Goal: Task Accomplishment & Management: Use online tool/utility

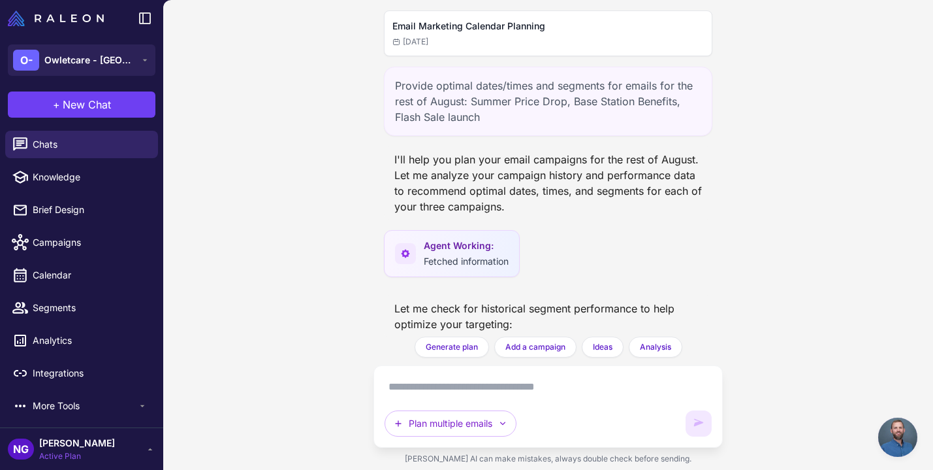
scroll to position [10342, 0]
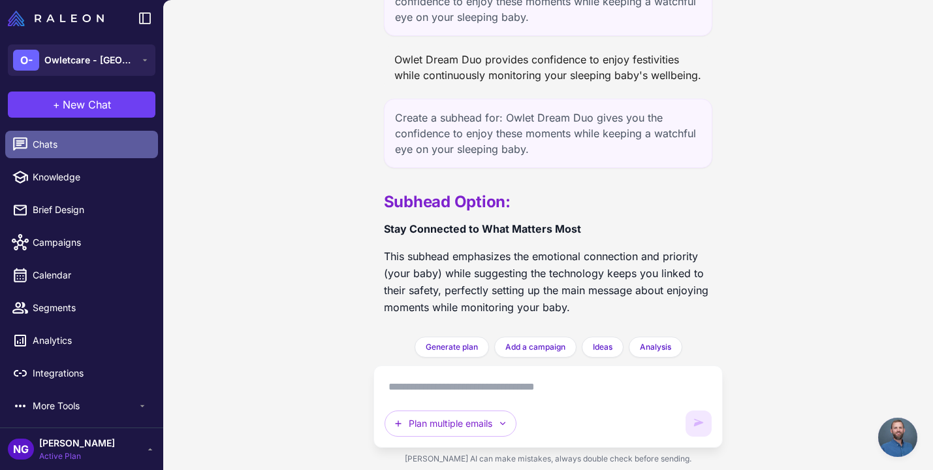
click at [106, 145] on span "Chats" at bounding box center [90, 144] width 115 height 14
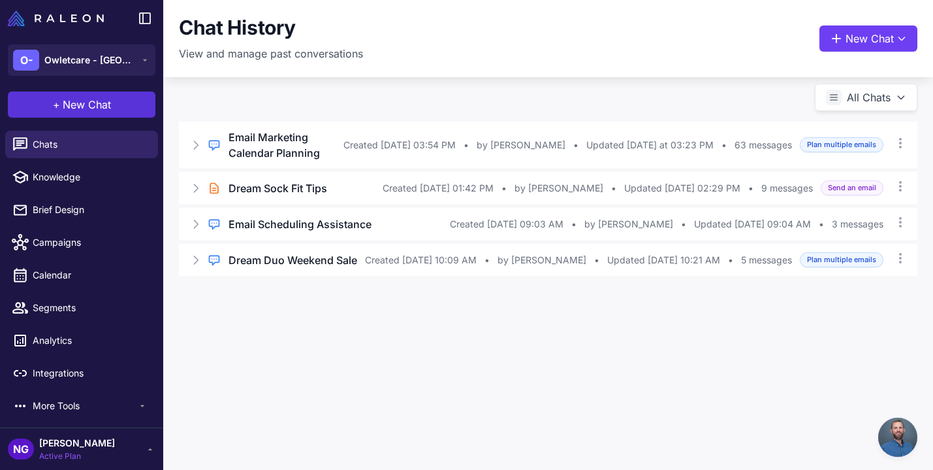
click at [101, 108] on span "New Chat" at bounding box center [87, 105] width 48 height 16
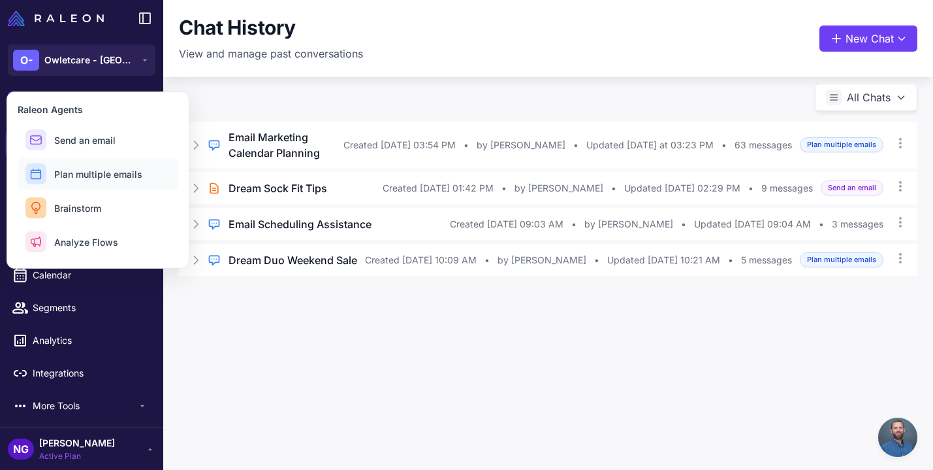
click at [99, 168] on span "Plan multiple emails" at bounding box center [98, 174] width 88 height 14
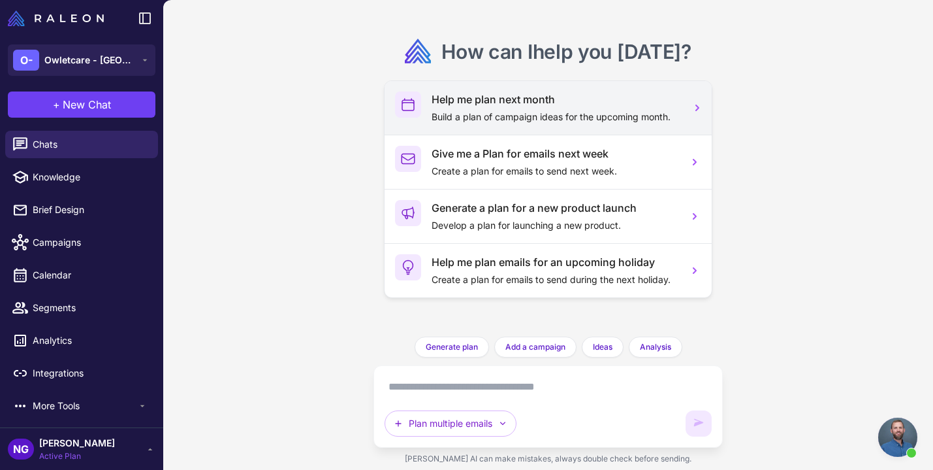
click at [444, 110] on p "Build a plan of campaign ideas for the upcoming month." at bounding box center [555, 117] width 247 height 14
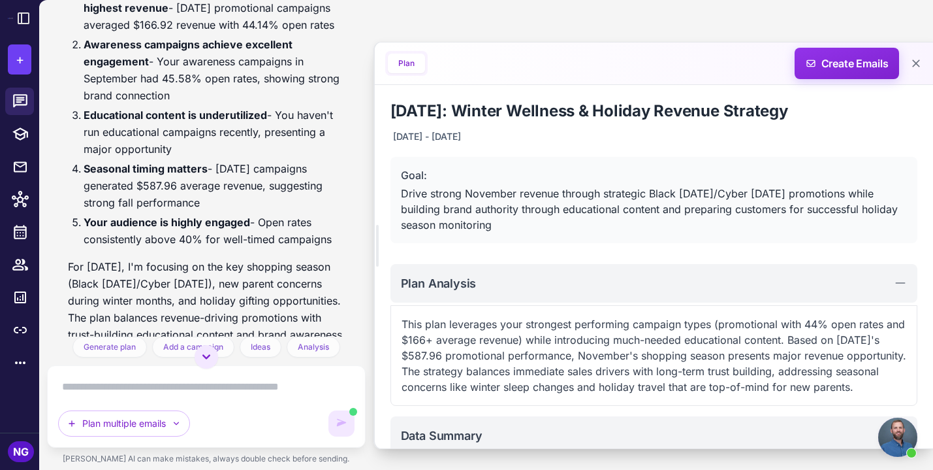
scroll to position [865, 0]
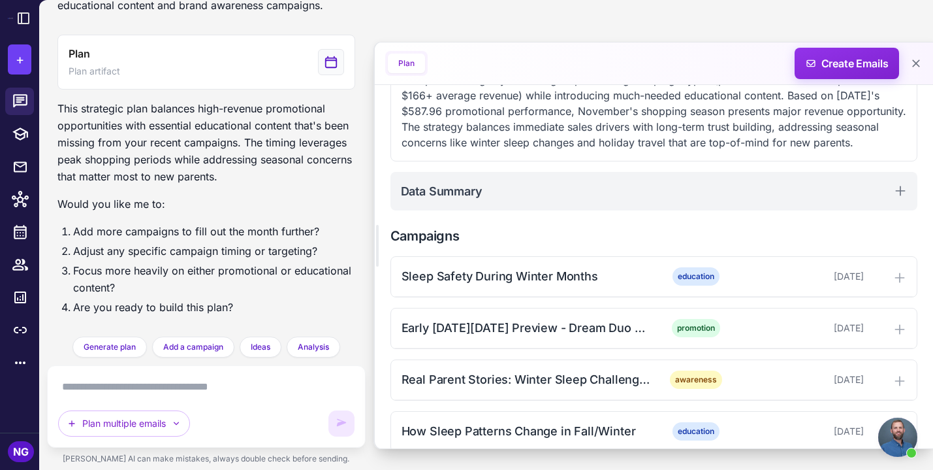
scroll to position [246, 0]
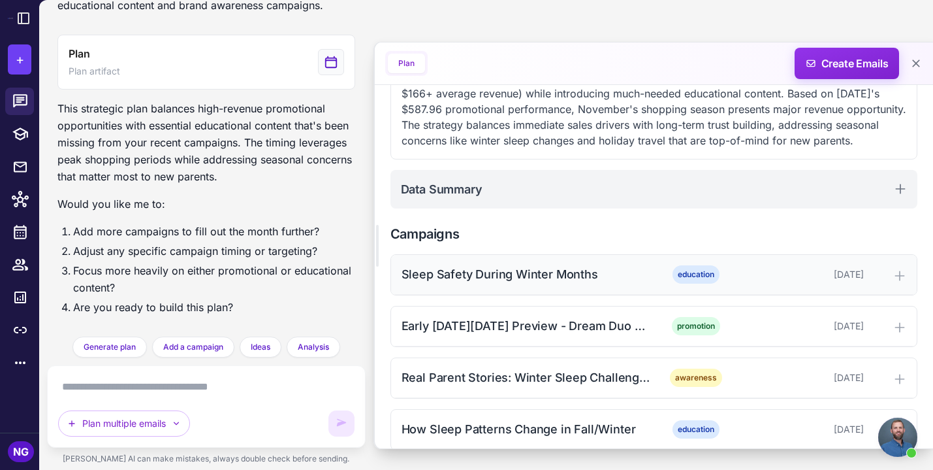
click at [504, 285] on div "Sleep Safety During Winter Months education November 3, 2025" at bounding box center [654, 275] width 526 height 40
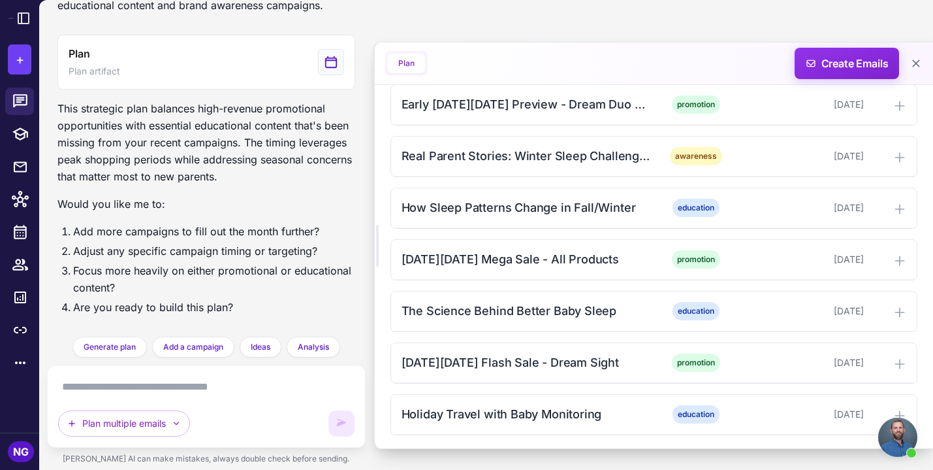
scroll to position [624, 0]
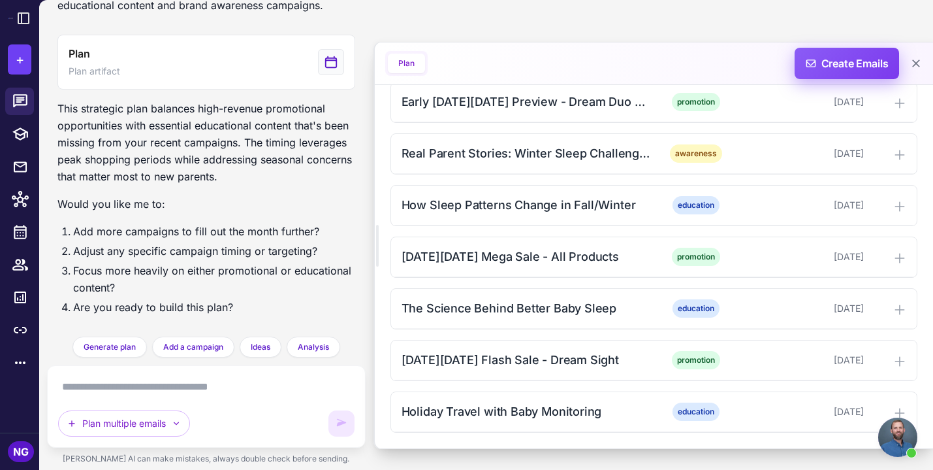
click at [838, 62] on span "Create Emails" at bounding box center [847, 63] width 114 height 31
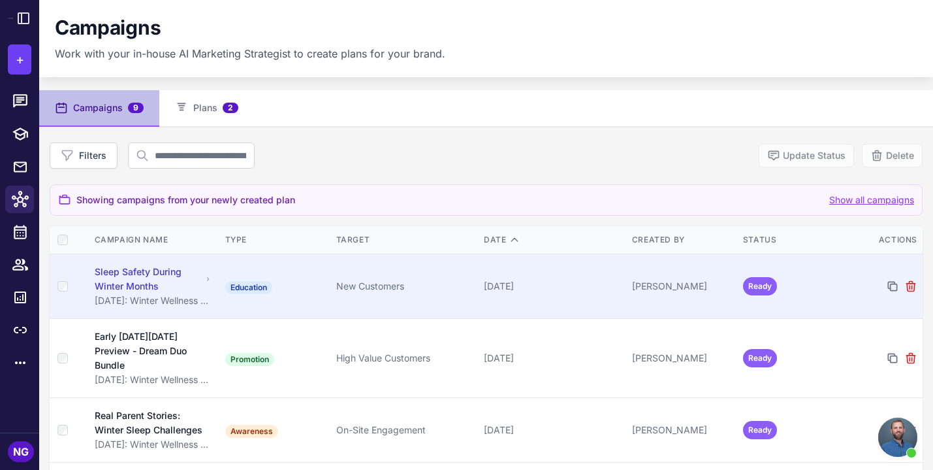
click at [135, 276] on div "Sleep Safety During Winter Months" at bounding box center [149, 278] width 108 height 29
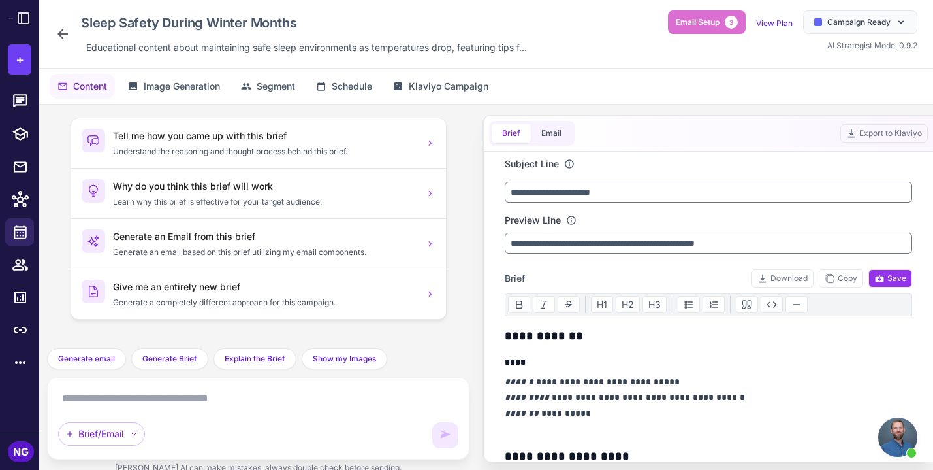
click at [65, 35] on icon at bounding box center [63, 34] width 16 height 16
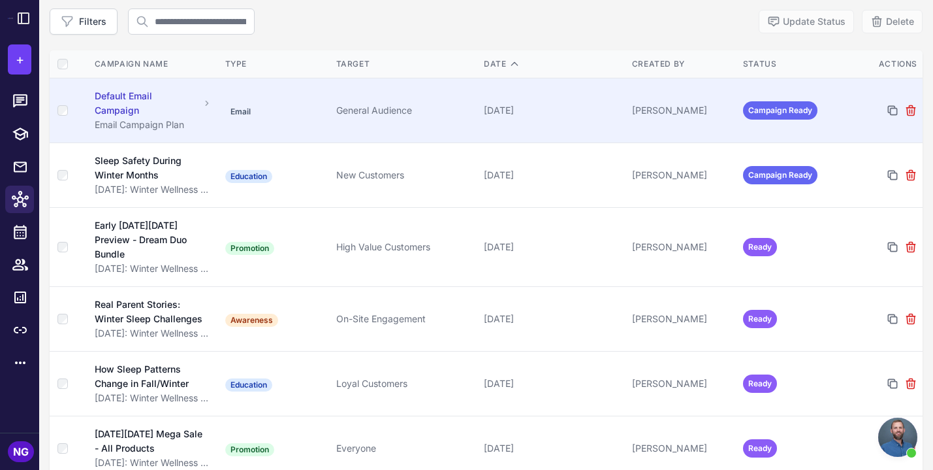
scroll to position [135, 0]
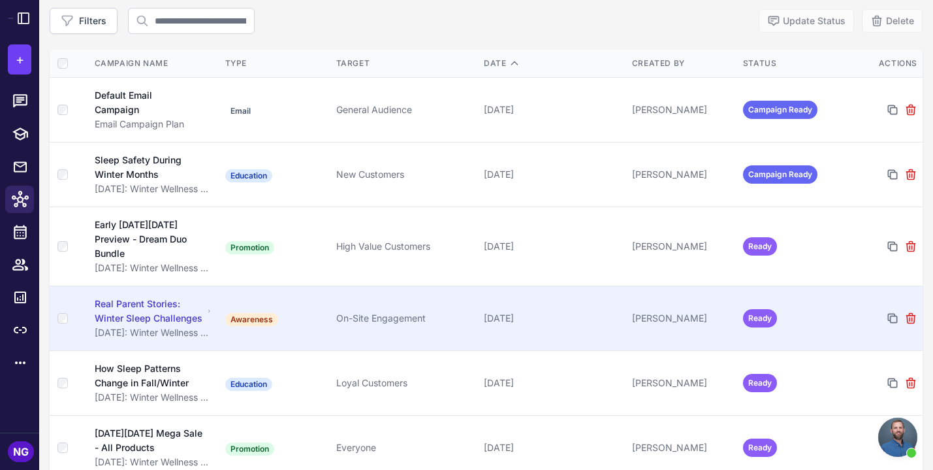
click at [156, 300] on div "Real Parent Stories: Winter Sleep Challenges" at bounding box center [149, 310] width 109 height 29
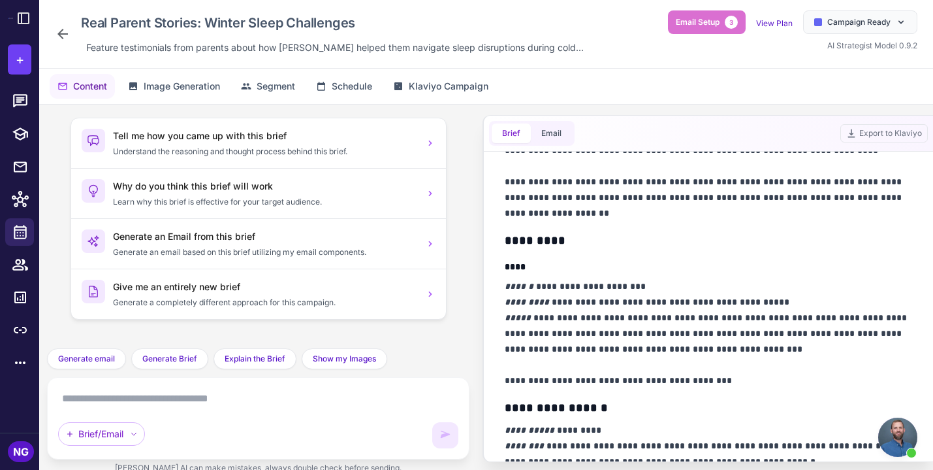
scroll to position [443, 0]
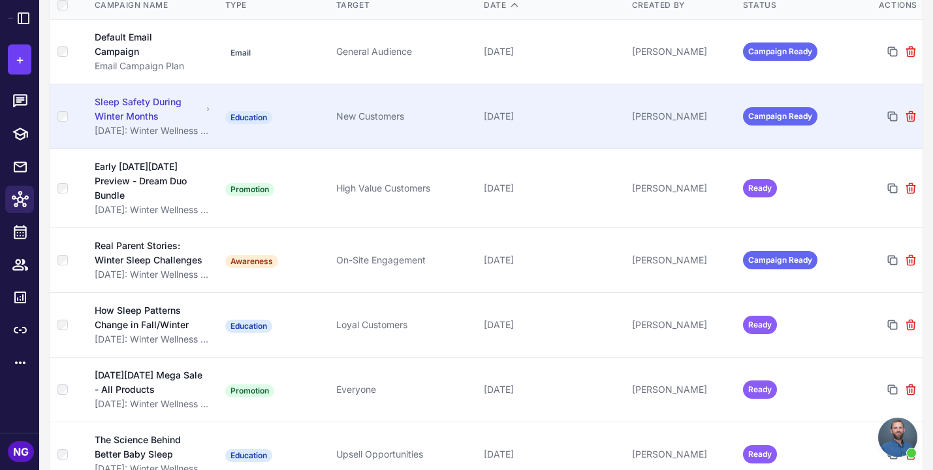
scroll to position [197, 0]
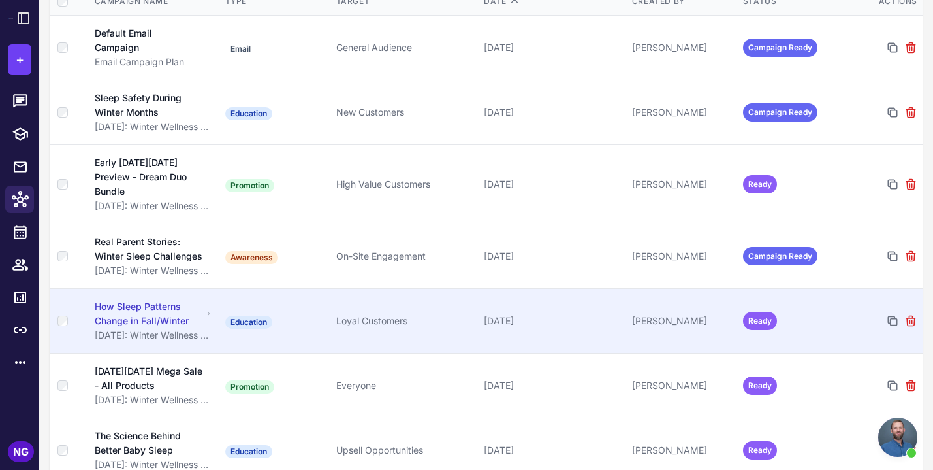
click at [167, 299] on div "How Sleep Patterns Change in Fall/Winter" at bounding box center [149, 313] width 108 height 29
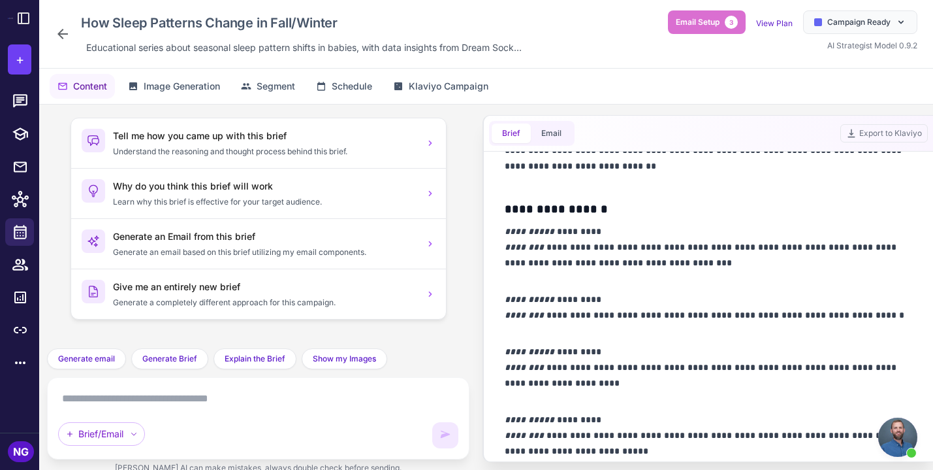
scroll to position [735, 0]
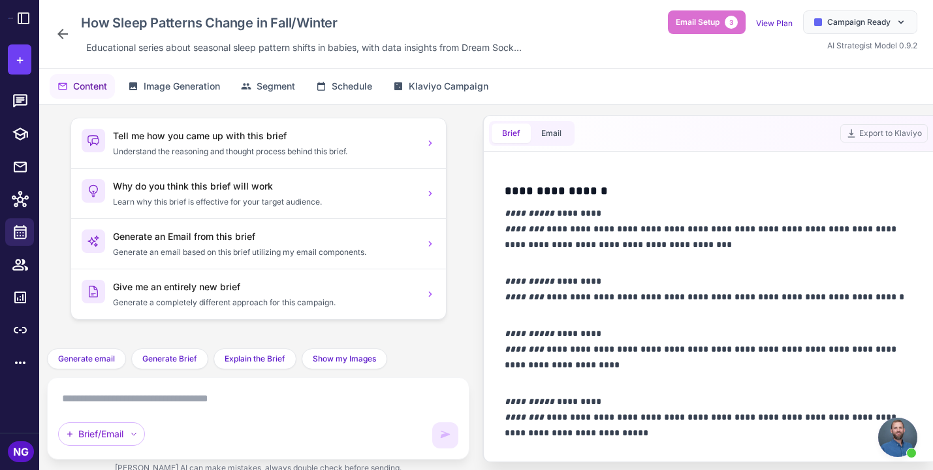
click at [63, 38] on icon at bounding box center [62, 34] width 10 height 10
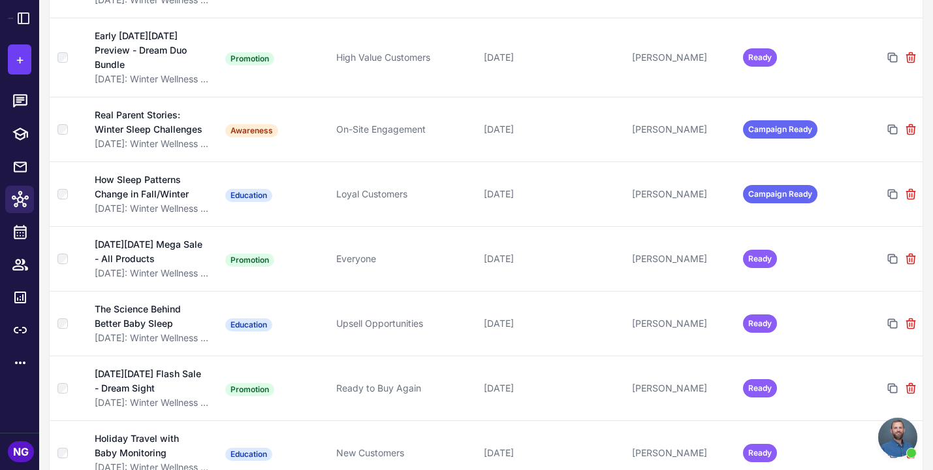
scroll to position [334, 0]
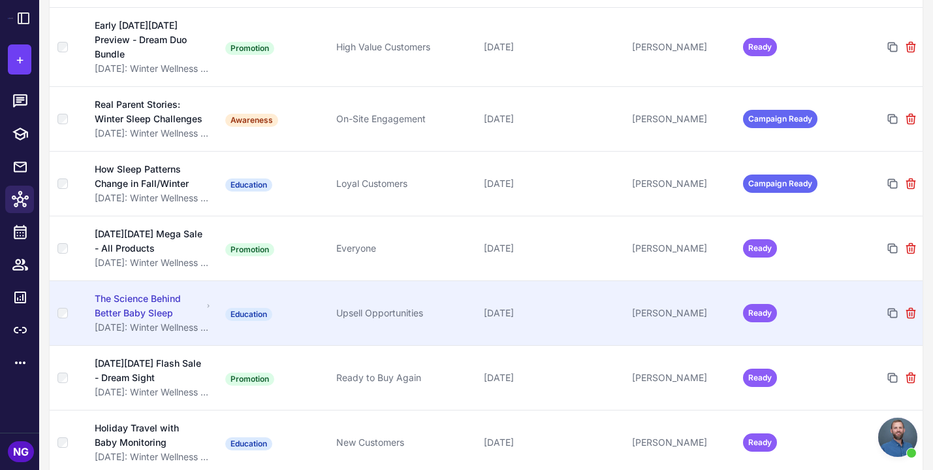
click at [167, 293] on div "The Science Behind Better Baby Sleep" at bounding box center [149, 305] width 108 height 29
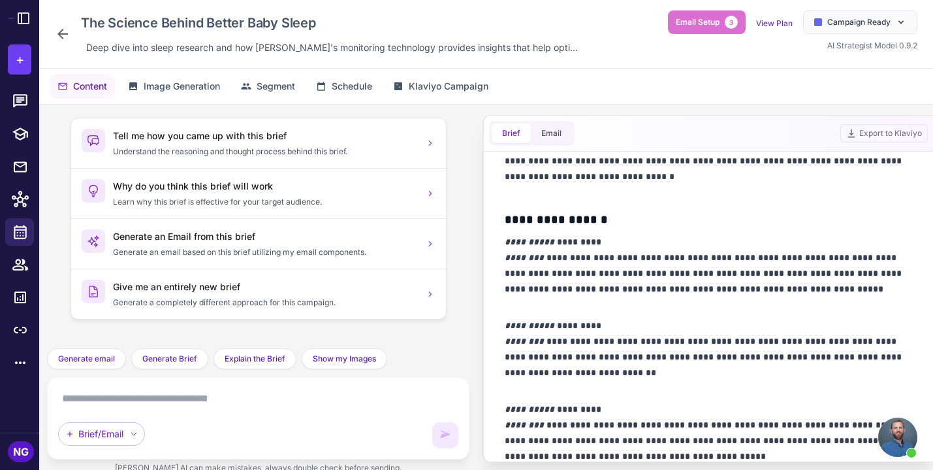
scroll to position [730, 0]
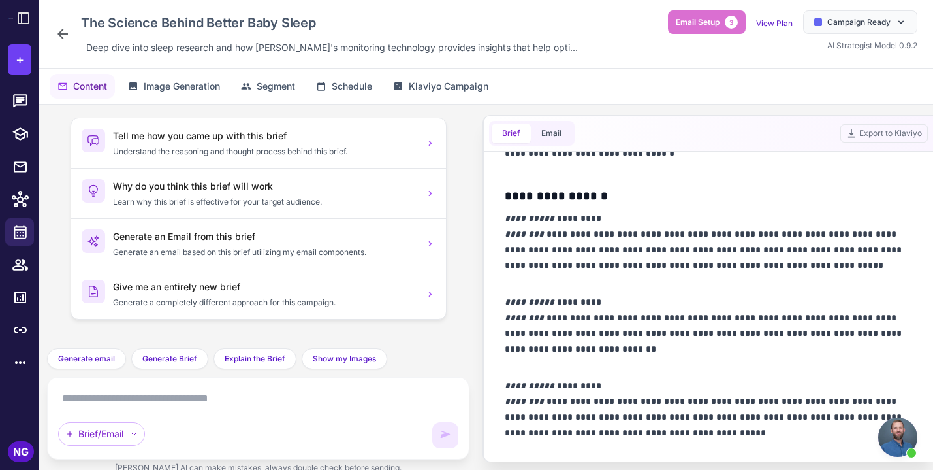
click at [183, 392] on textarea at bounding box center [258, 398] width 400 height 21
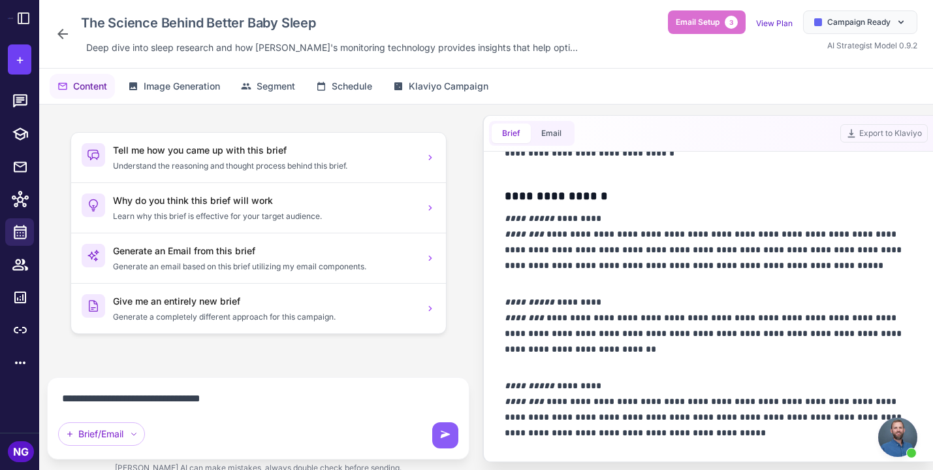
type textarea "**********"
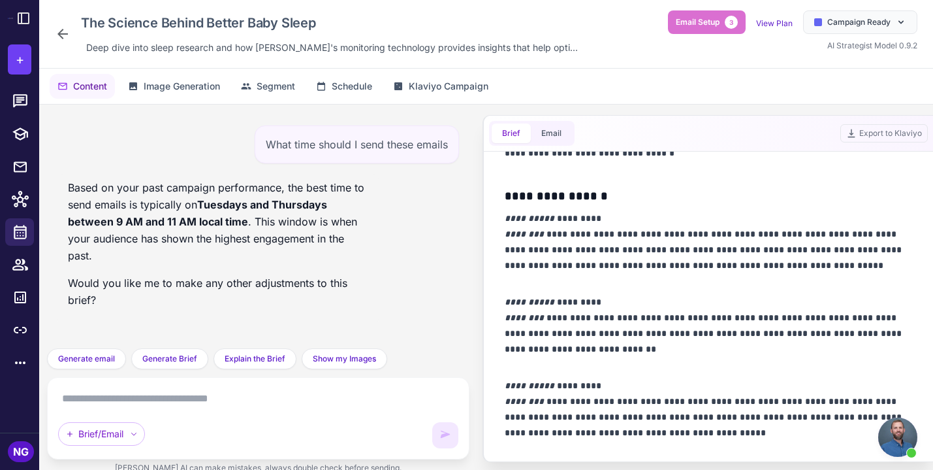
click at [64, 29] on icon at bounding box center [63, 34] width 16 height 16
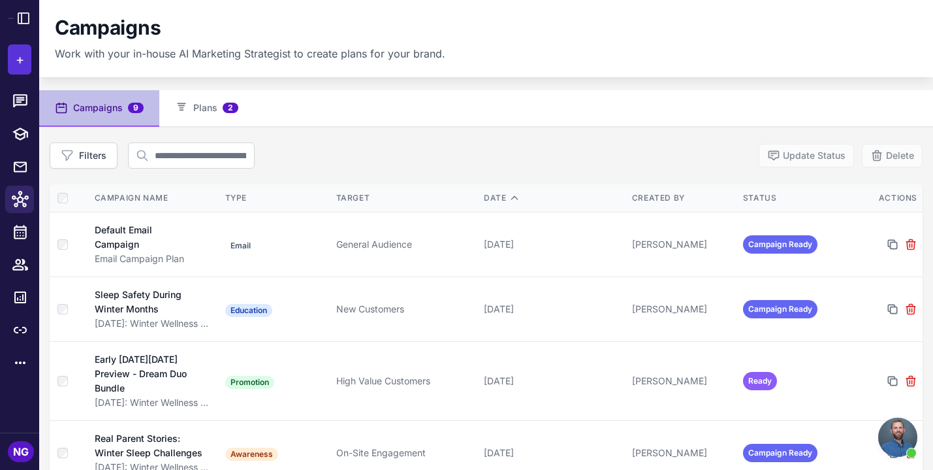
click at [24, 59] on button "+" at bounding box center [20, 59] width 24 height 30
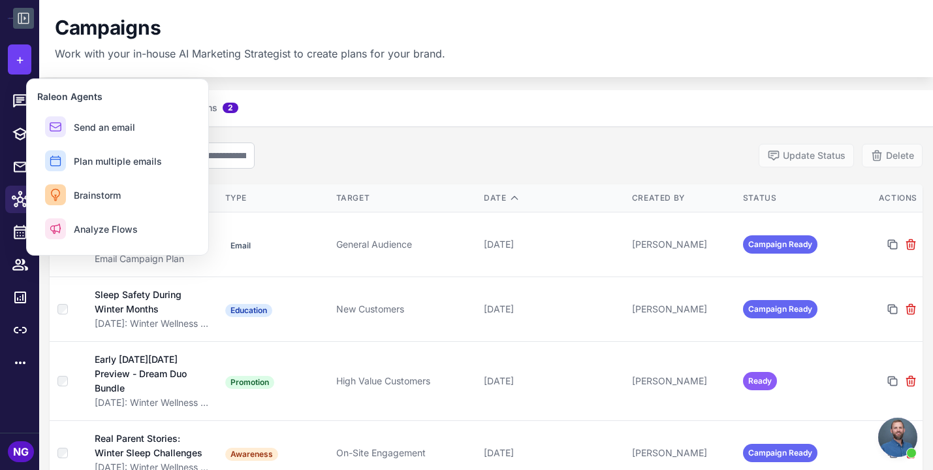
click at [23, 21] on icon at bounding box center [24, 18] width 16 height 16
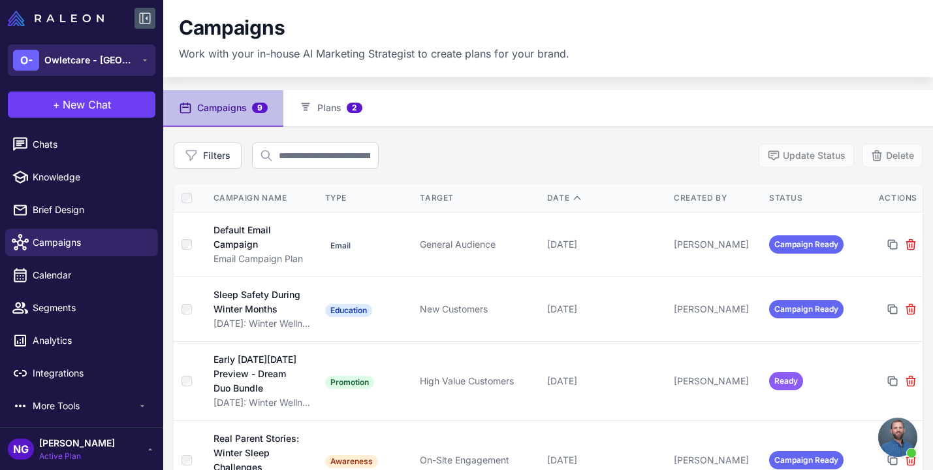
click at [76, 54] on span "Owletcare - CA" at bounding box center [89, 60] width 91 height 14
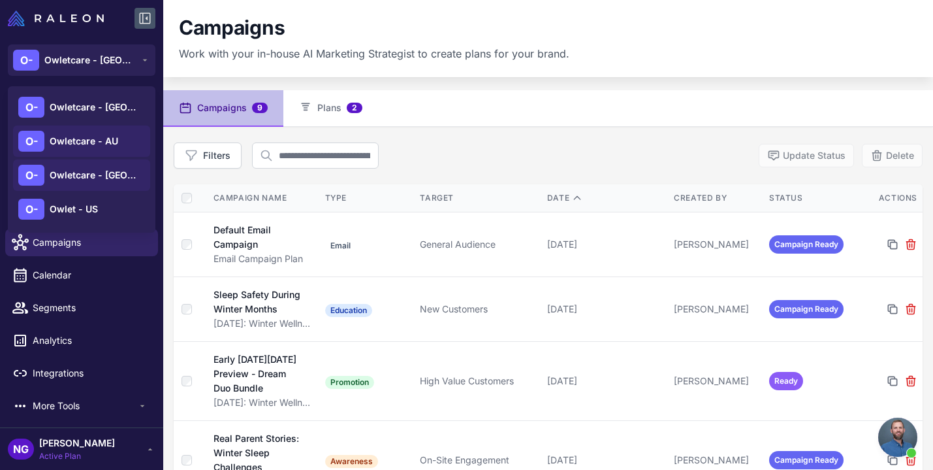
click at [80, 140] on span "Owletcare - AU" at bounding box center [84, 141] width 69 height 14
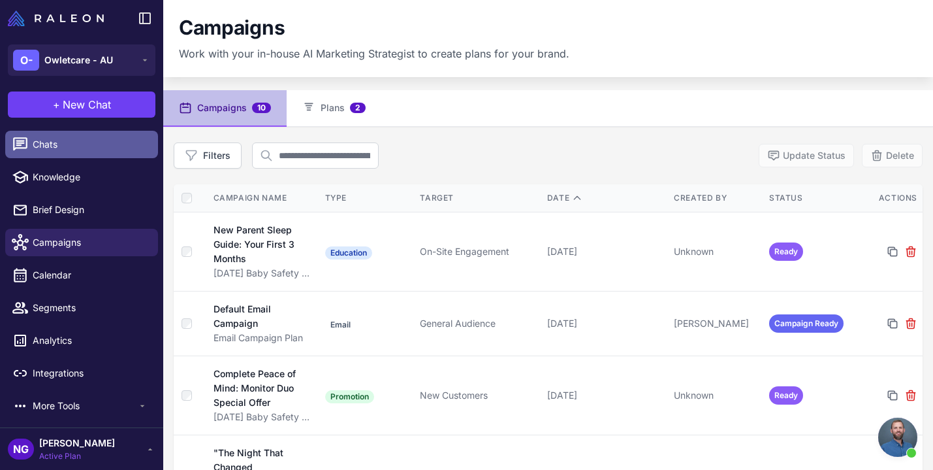
click at [83, 149] on span "Chats" at bounding box center [90, 144] width 115 height 14
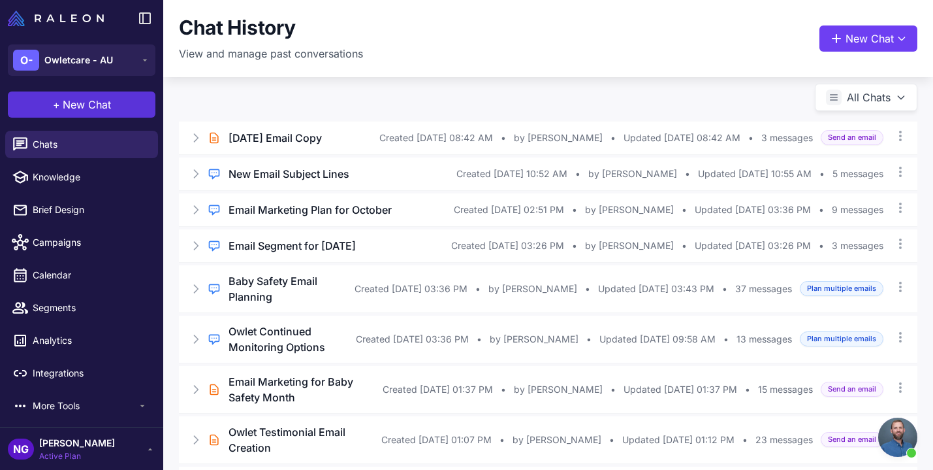
click at [89, 101] on span "New Chat" at bounding box center [87, 105] width 48 height 16
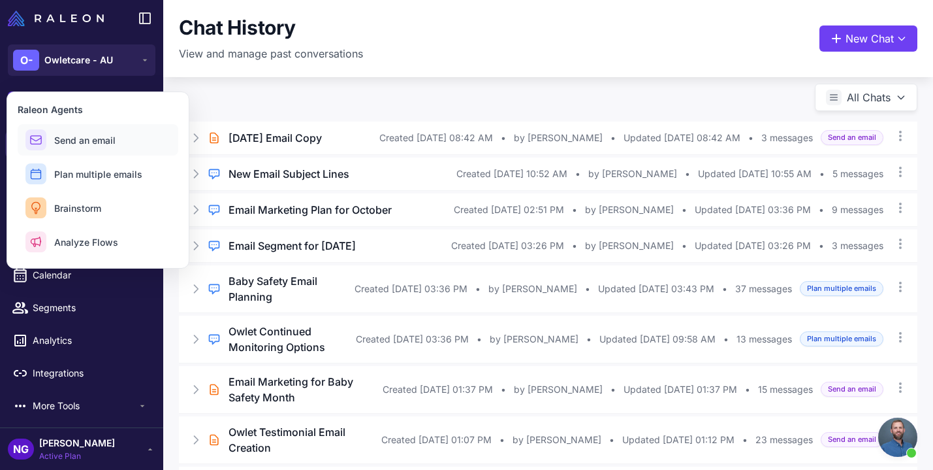
click at [88, 140] on span "Send an email" at bounding box center [84, 140] width 61 height 14
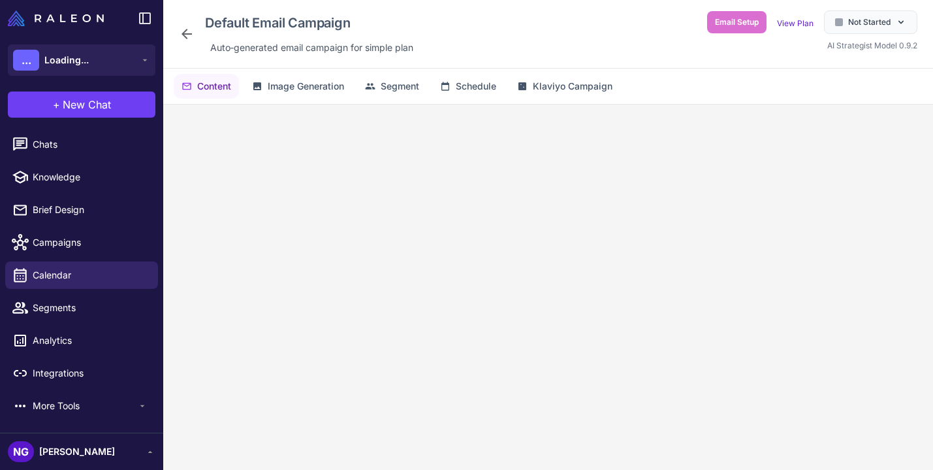
scroll to position [24, 0]
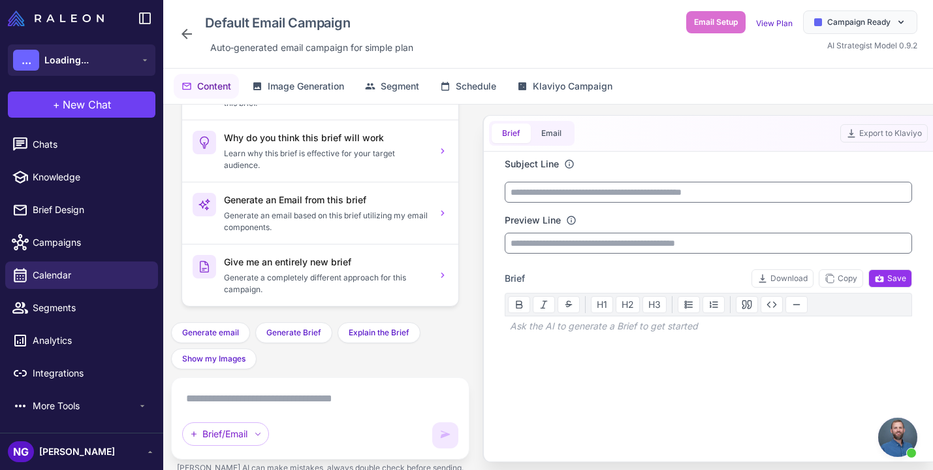
click at [278, 396] on textarea at bounding box center [320, 398] width 276 height 21
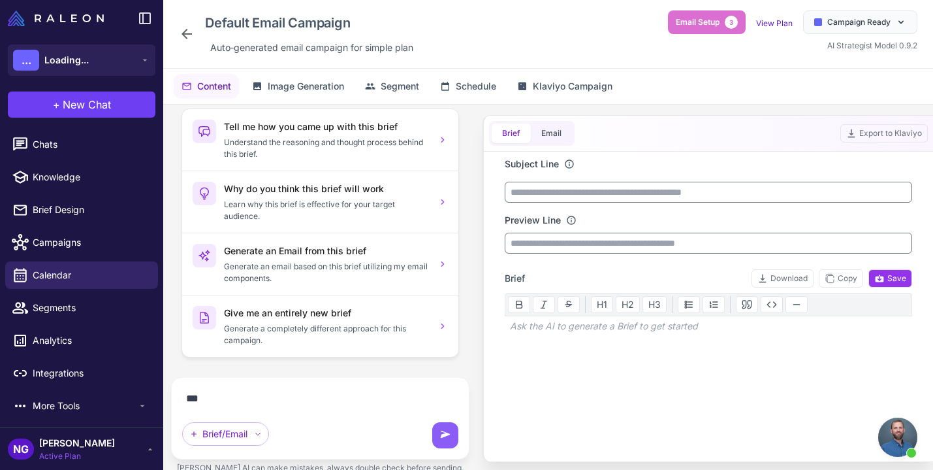
scroll to position [0, 0]
type textarea "**********"
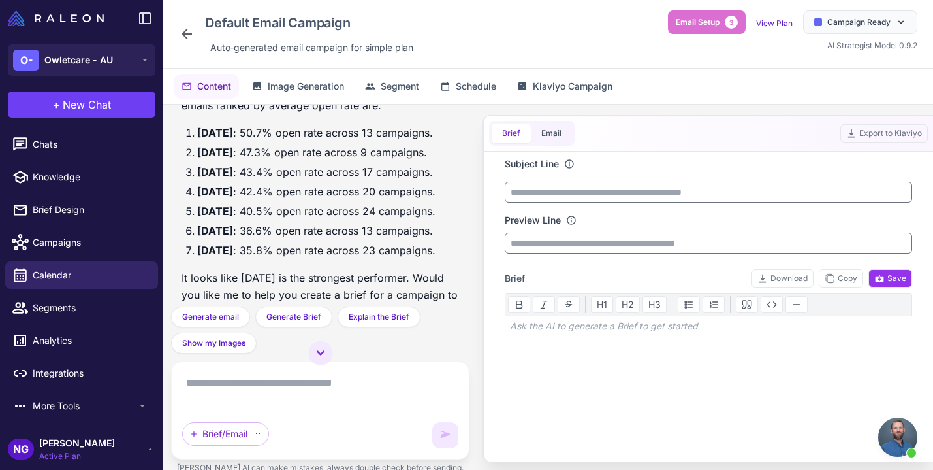
scroll to position [158, 0]
click at [100, 107] on span "New Chat" at bounding box center [87, 105] width 48 height 16
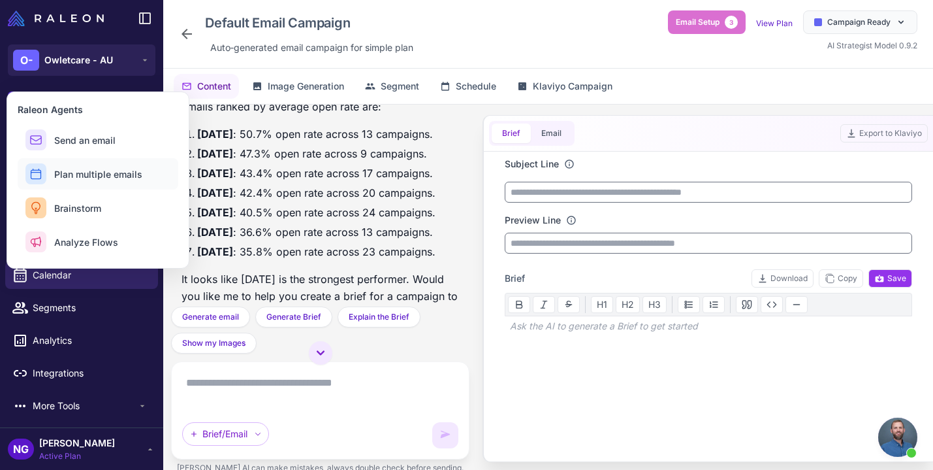
click at [98, 171] on span "Plan multiple emails" at bounding box center [98, 174] width 88 height 14
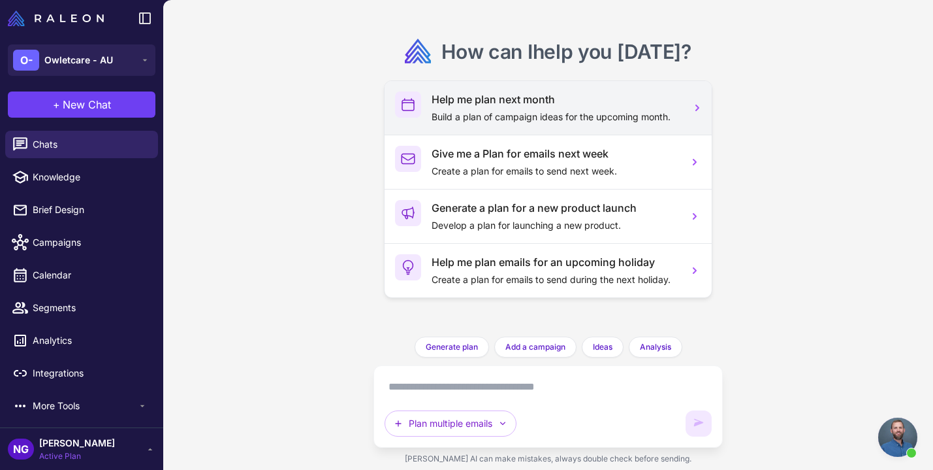
click at [457, 116] on p "Build a plan of campaign ideas for the upcoming month." at bounding box center [555, 117] width 247 height 14
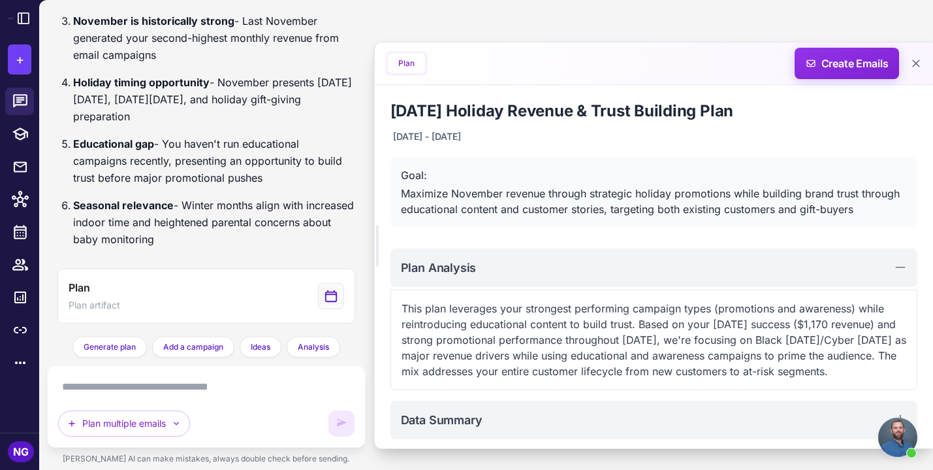
scroll to position [818, 0]
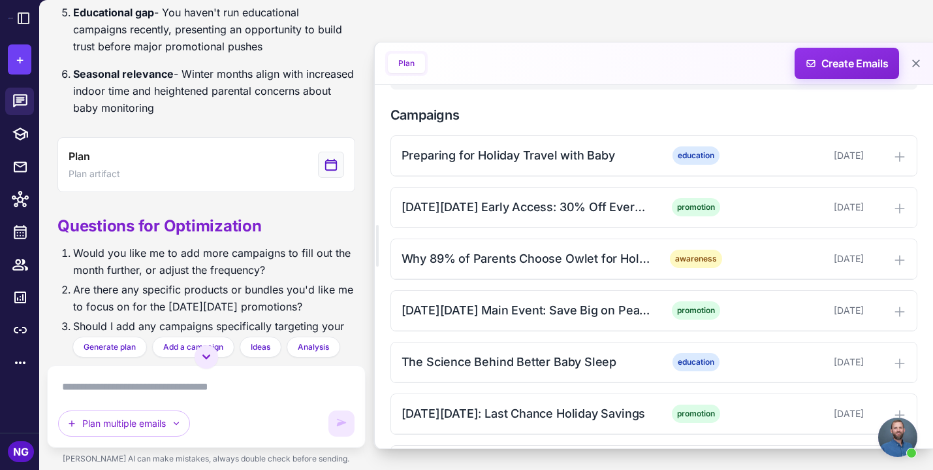
scroll to position [352, 0]
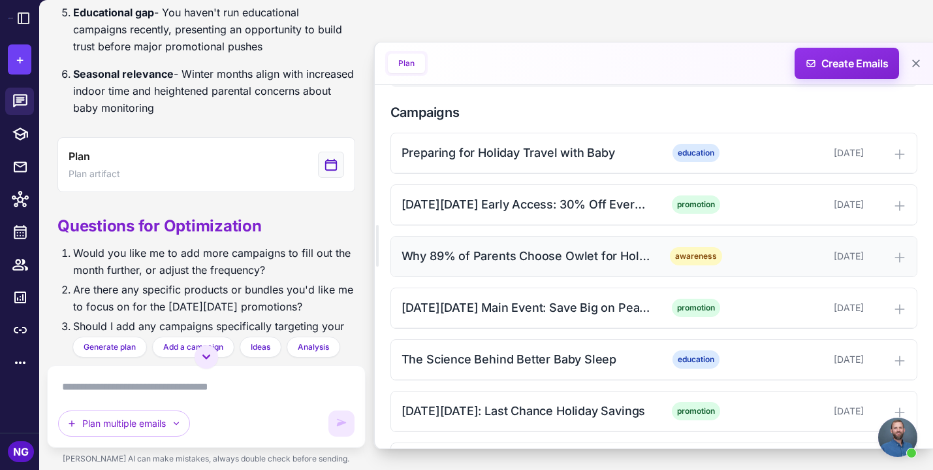
click at [485, 247] on div "Why 89% of Parents Choose Owlet for Holiday Peace of Mind" at bounding box center [527, 256] width 250 height 18
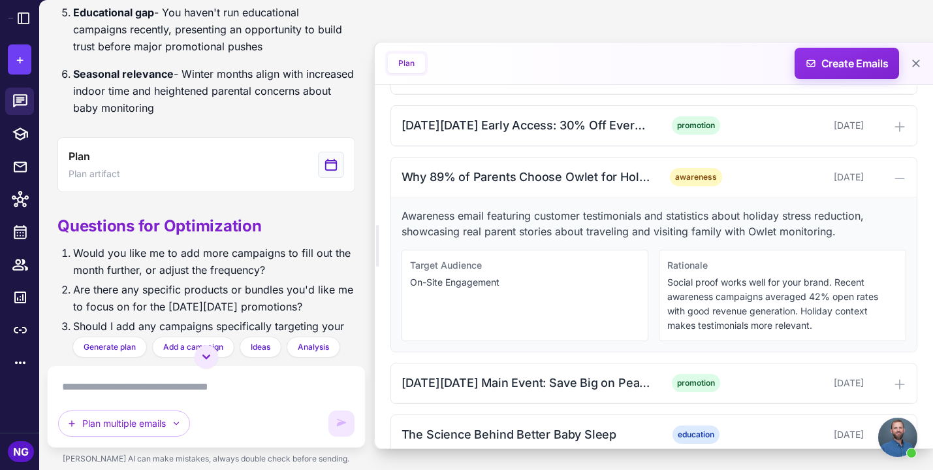
scroll to position [425, 0]
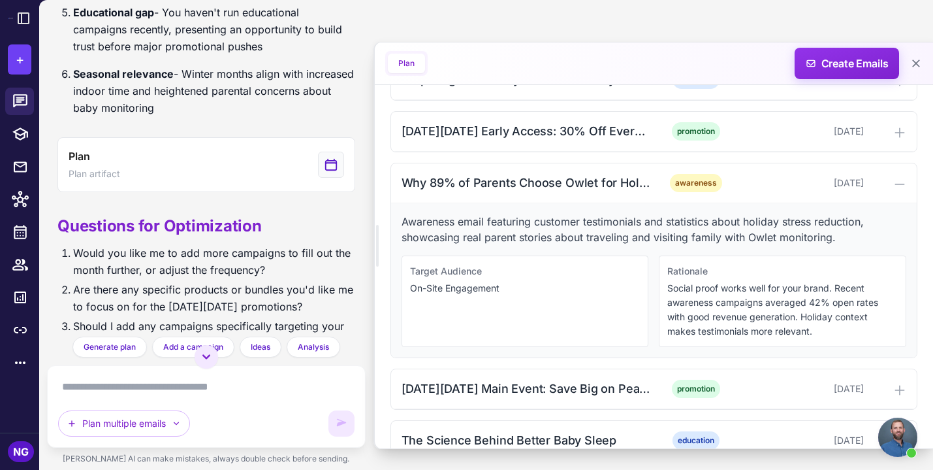
click at [581, 321] on div "Target Audience On-Site Engagement" at bounding box center [525, 300] width 247 height 91
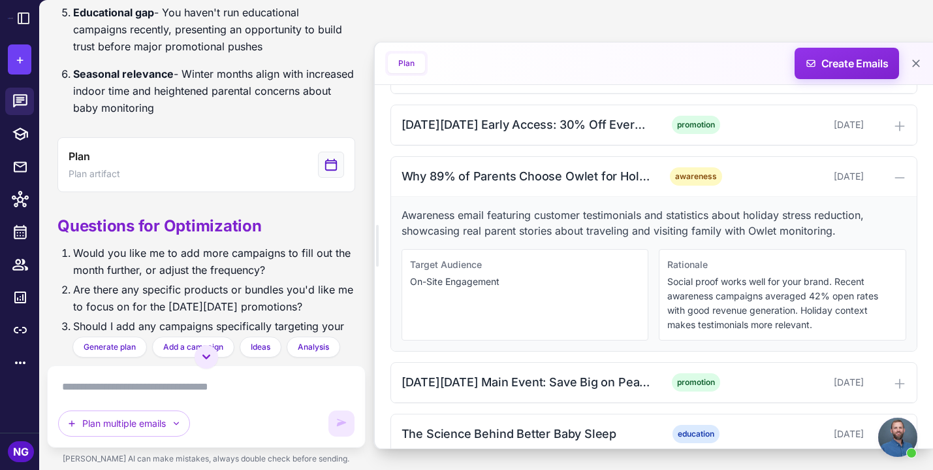
scroll to position [436, 0]
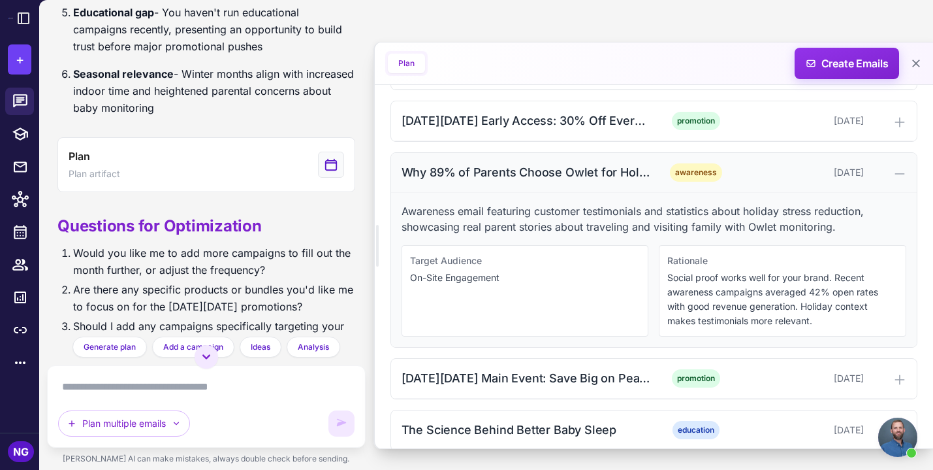
click at [577, 172] on div "Why 89% of Parents Choose Owlet for Holiday Peace of Mind" at bounding box center [527, 172] width 250 height 18
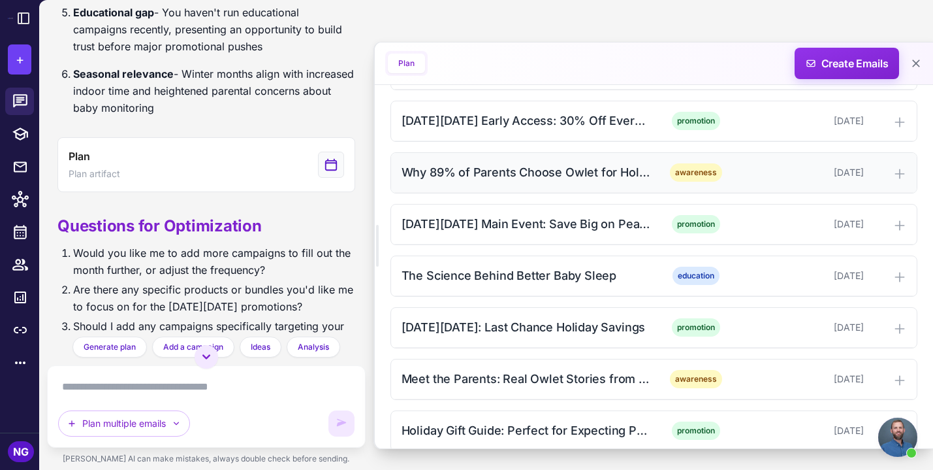
click at [577, 172] on div "Why 89% of Parents Choose Owlet for Holiday Peace of Mind" at bounding box center [527, 172] width 250 height 18
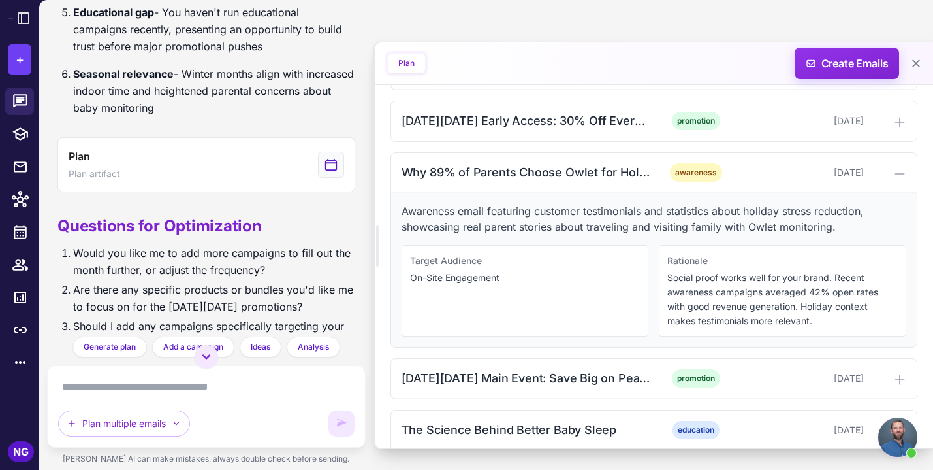
click at [400, 69] on button "Plan" at bounding box center [406, 64] width 37 height 20
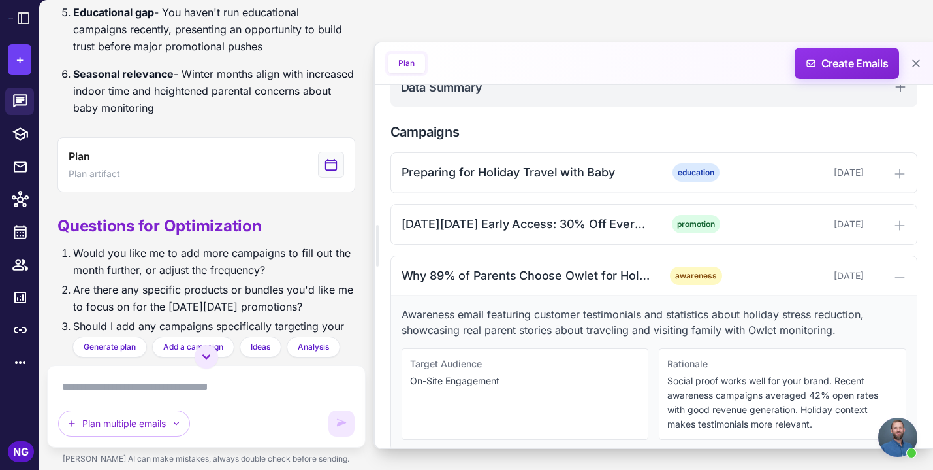
scroll to position [321, 0]
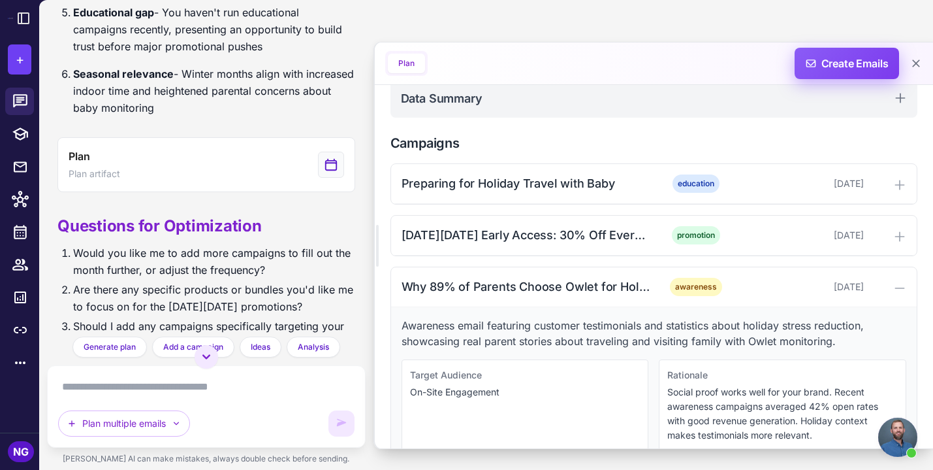
click at [829, 61] on span "Create Emails" at bounding box center [847, 63] width 114 height 31
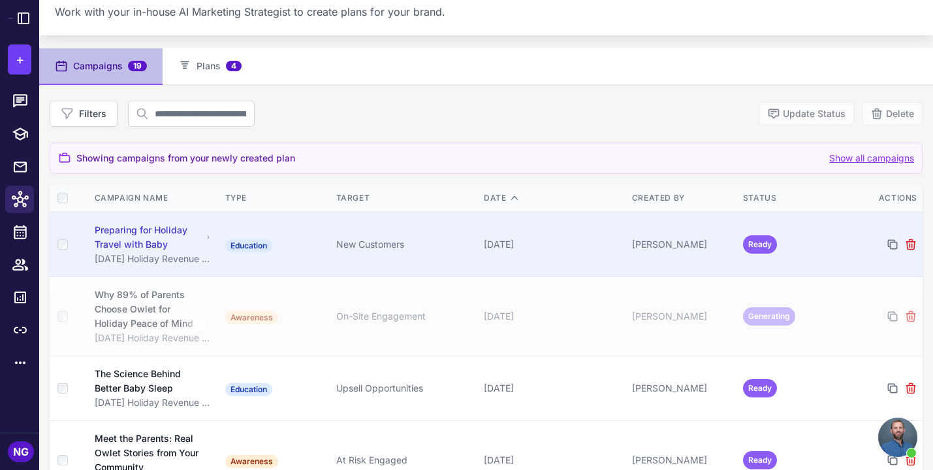
scroll to position [46, 0]
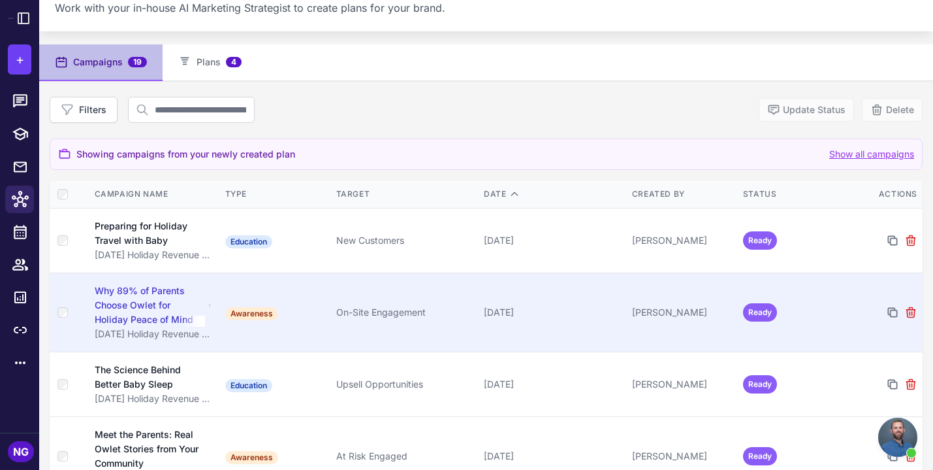
click at [155, 311] on div "Why 89% of Parents Choose Owlet for Holiday Peace of Mind" at bounding box center [150, 304] width 110 height 43
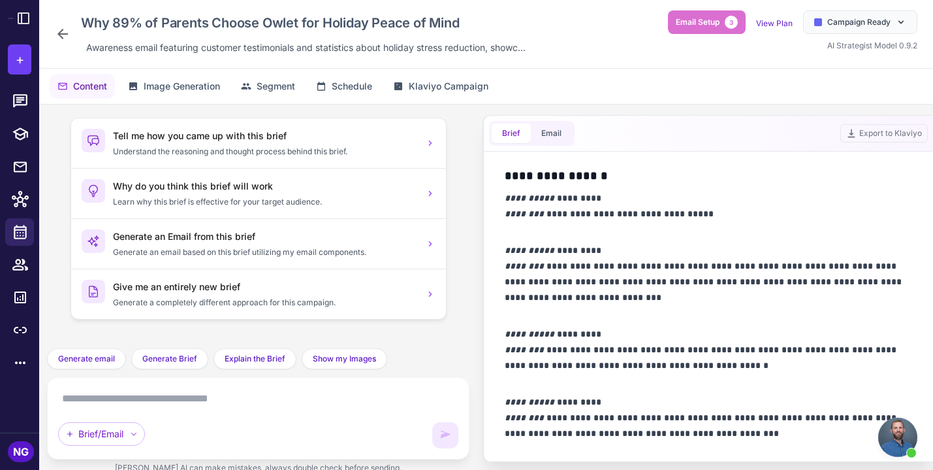
scroll to position [923, 0]
click at [62, 34] on icon at bounding box center [62, 34] width 10 height 10
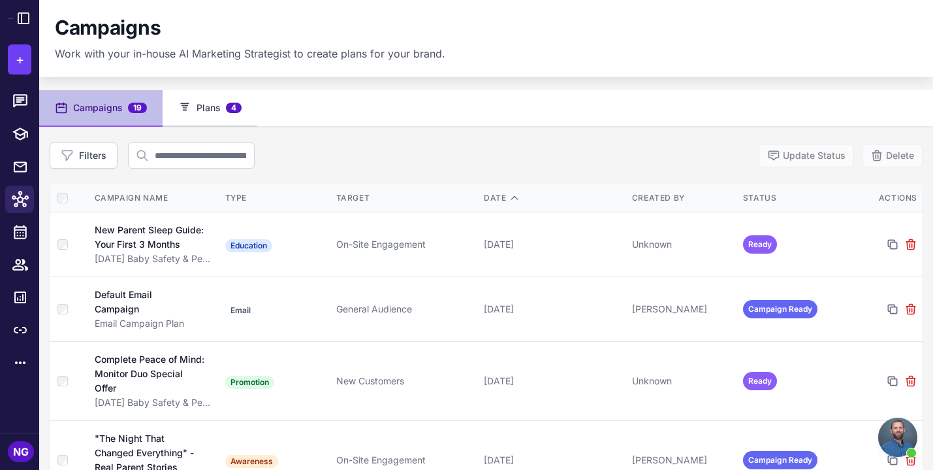
click at [204, 104] on button "Plans 4" at bounding box center [210, 108] width 95 height 37
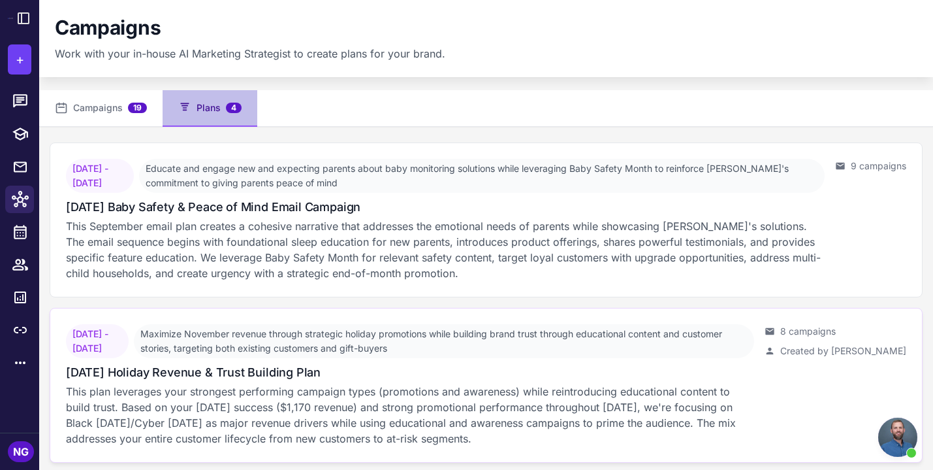
click at [225, 368] on h3 "[DATE] Holiday Revenue & Trust Building Plan" at bounding box center [193, 372] width 255 height 18
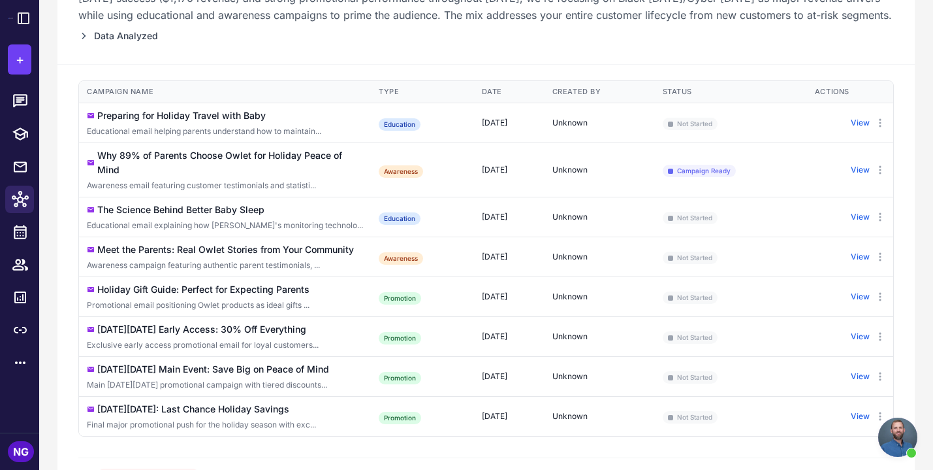
scroll to position [239, 0]
click at [859, 224] on button "View" at bounding box center [860, 218] width 19 height 12
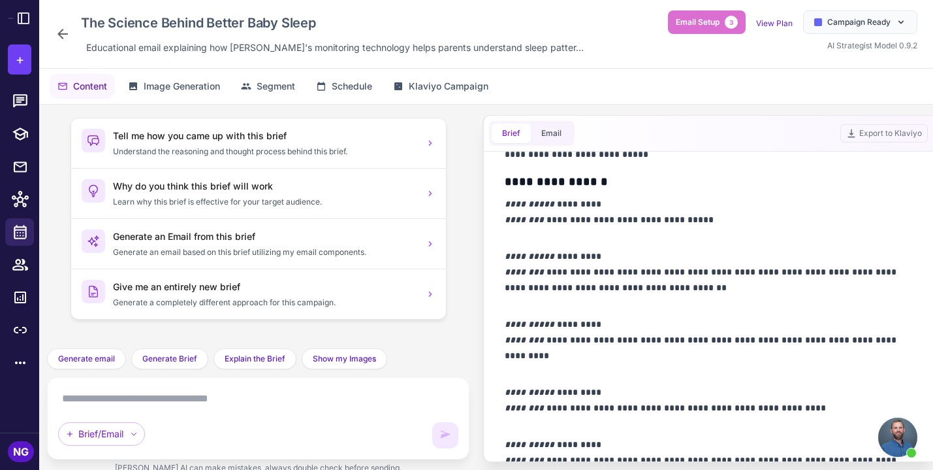
scroll to position [916, 0]
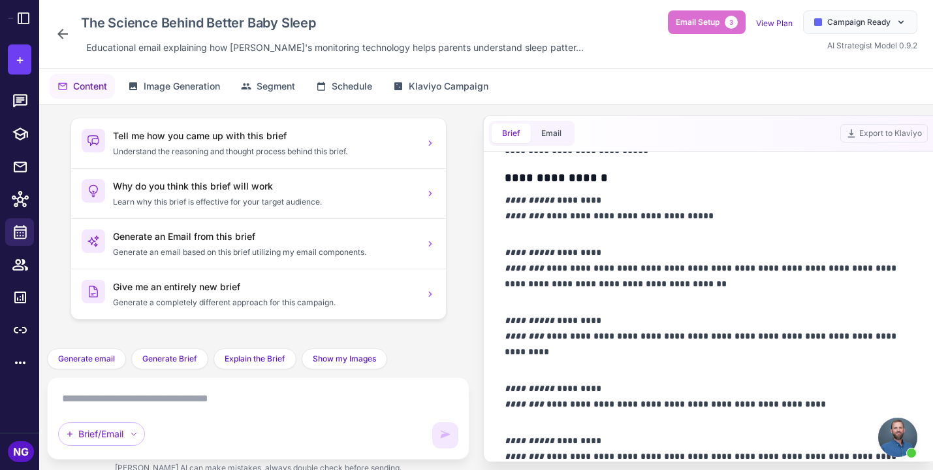
click at [69, 36] on icon at bounding box center [63, 34] width 16 height 16
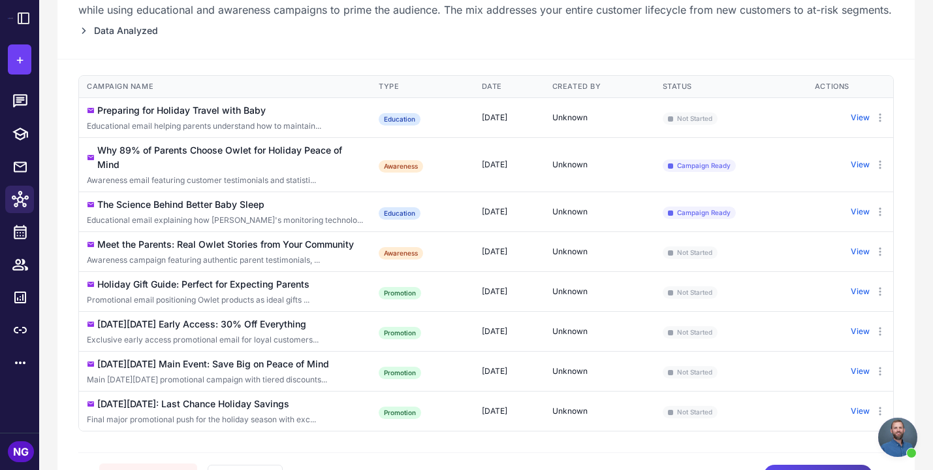
scroll to position [245, 0]
